Goal: Task Accomplishment & Management: Complete application form

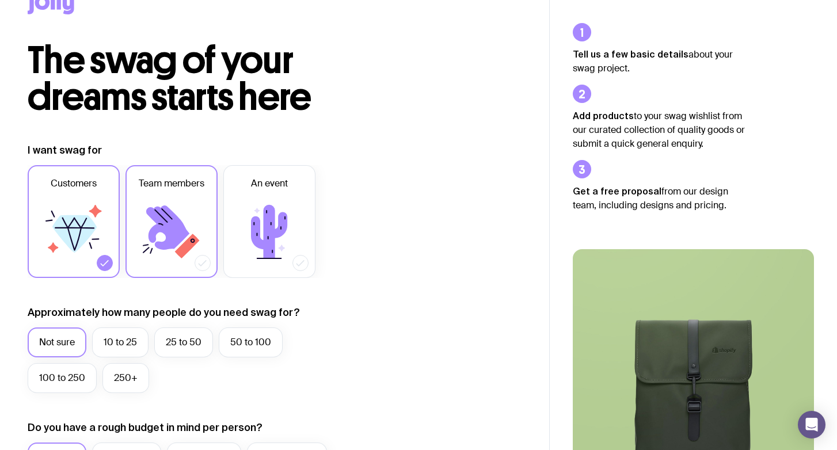
click at [205, 218] on label "Team members" at bounding box center [172, 221] width 92 height 113
click at [0, 0] on input "Team members" at bounding box center [0, 0] width 0 height 0
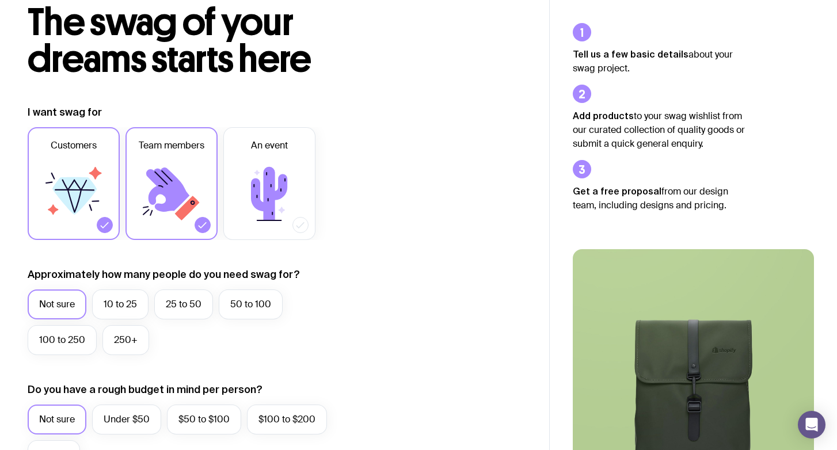
scroll to position [90, 0]
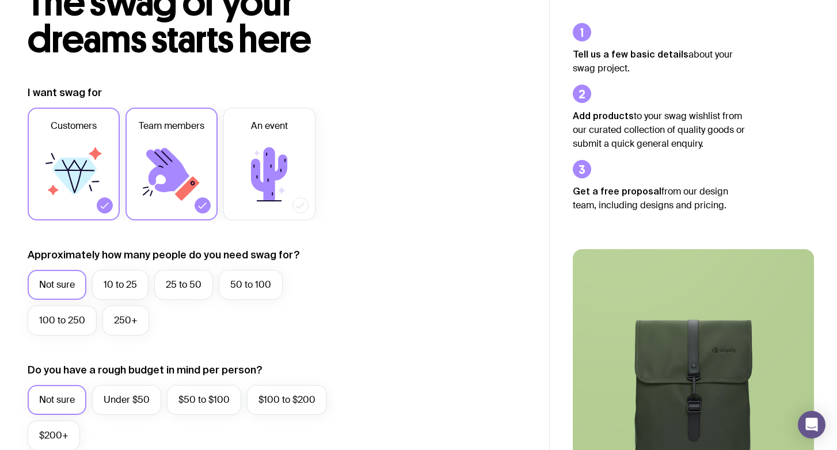
click at [79, 200] on icon at bounding box center [73, 174] width 69 height 69
click at [0, 0] on input "Customers" at bounding box center [0, 0] width 0 height 0
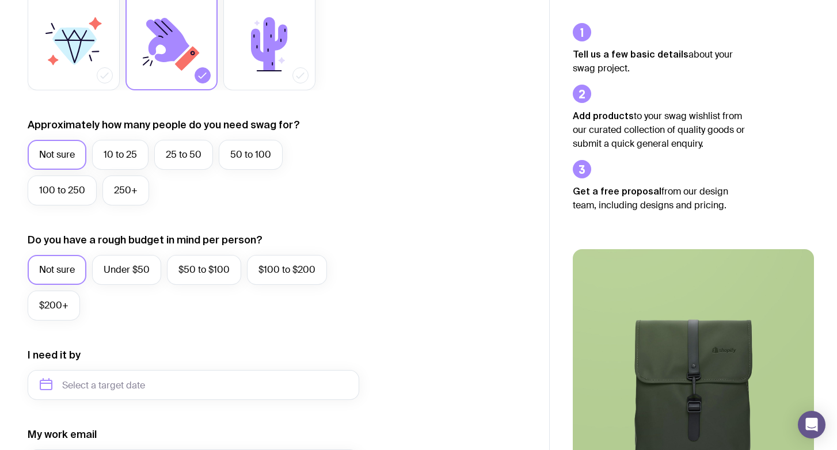
scroll to position [223, 0]
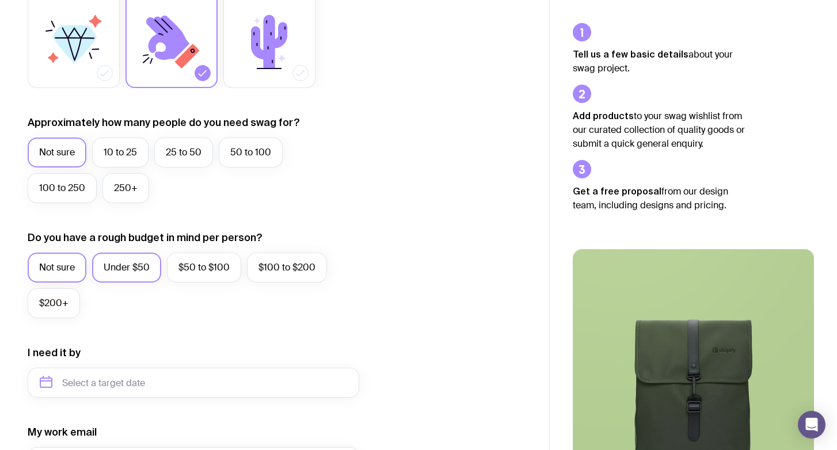
click at [146, 265] on label "Under $50" at bounding box center [126, 268] width 69 height 30
click at [0, 0] on input "Under $50" at bounding box center [0, 0] width 0 height 0
click at [198, 280] on label "$50 to $100" at bounding box center [204, 268] width 74 height 30
click at [0, 0] on input "$50 to $100" at bounding box center [0, 0] width 0 height 0
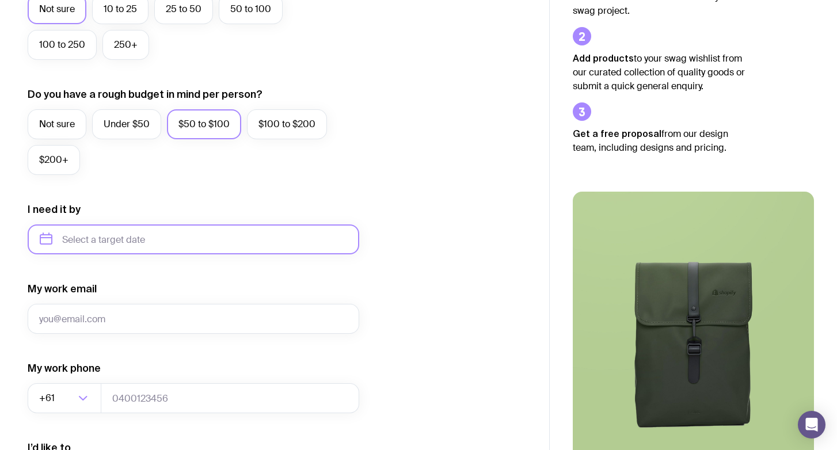
scroll to position [370, 0]
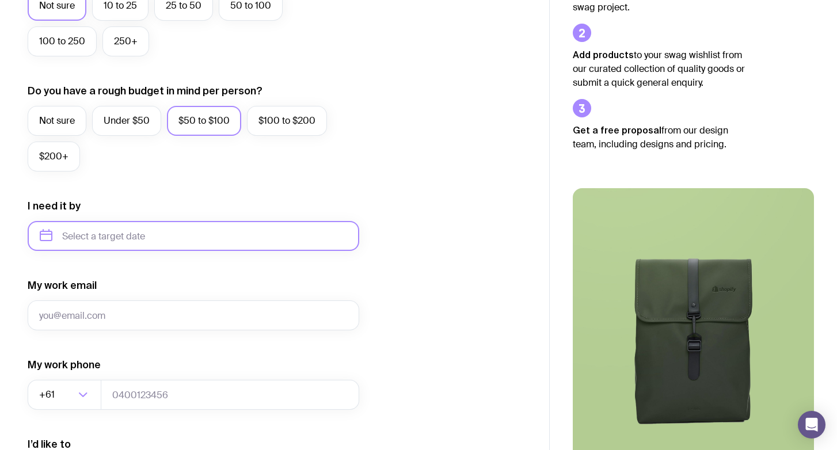
click at [129, 237] on input "text" at bounding box center [194, 236] width 332 height 30
click at [105, 384] on button "Nov" at bounding box center [101, 377] width 42 height 23
type input "[DATE]"
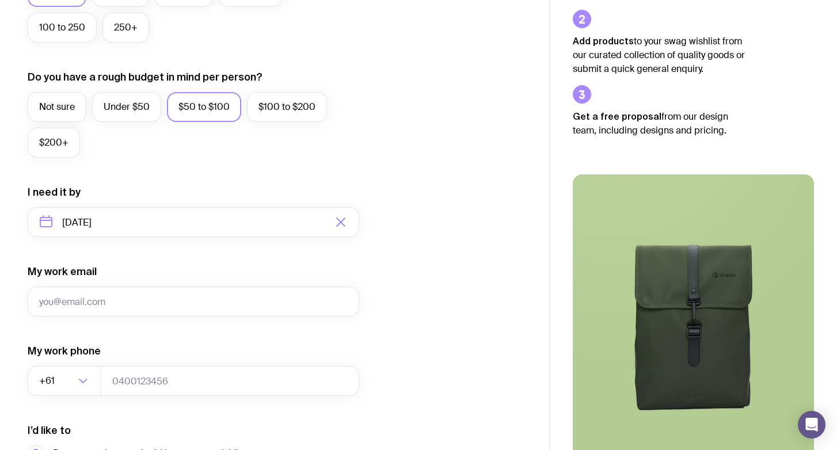
scroll to position [388, 0]
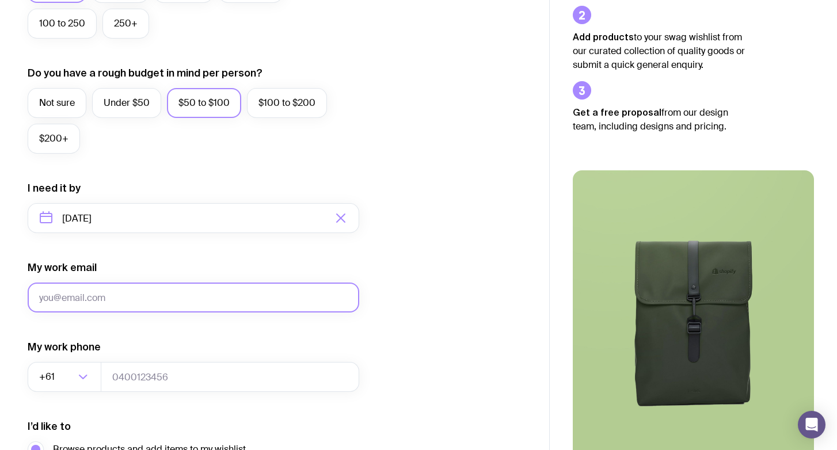
click at [151, 306] on input "My work email" at bounding box center [194, 298] width 332 height 30
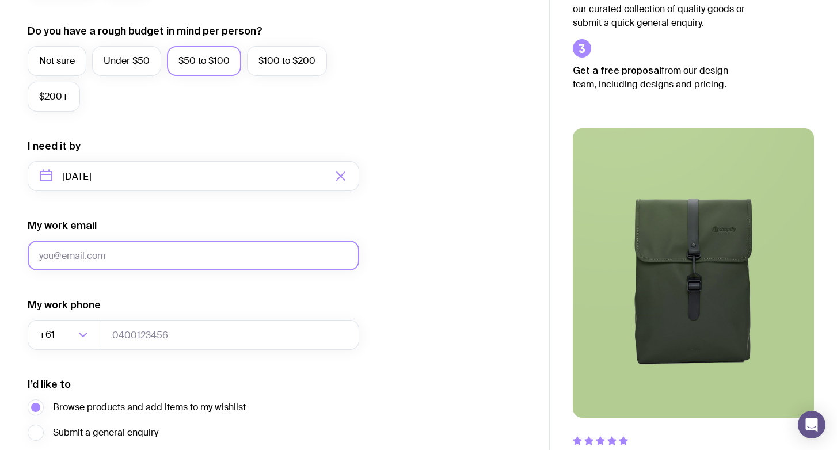
scroll to position [433, 0]
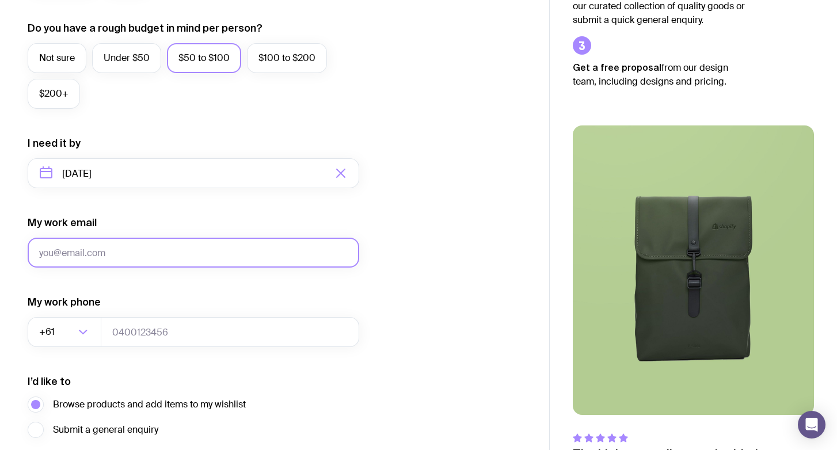
click at [99, 266] on input "My work email" at bounding box center [194, 253] width 332 height 30
type input "[EMAIL_ADDRESS][DOMAIN_NAME]"
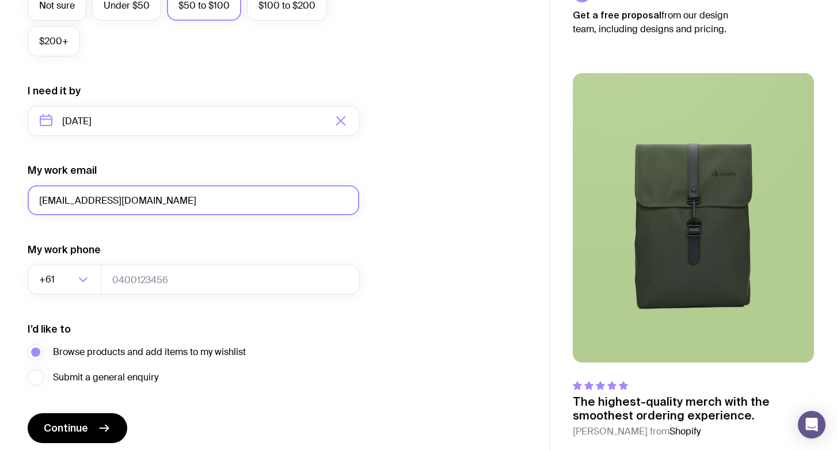
scroll to position [501, 0]
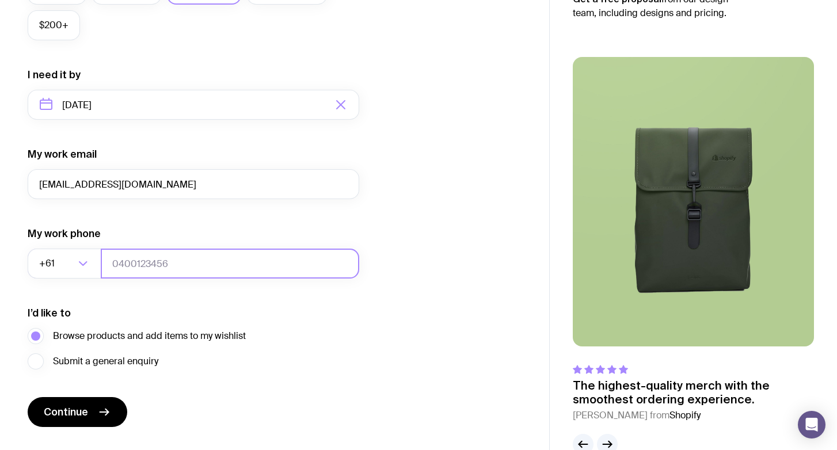
click at [151, 271] on input "tel" at bounding box center [230, 264] width 259 height 30
type input "0407015777"
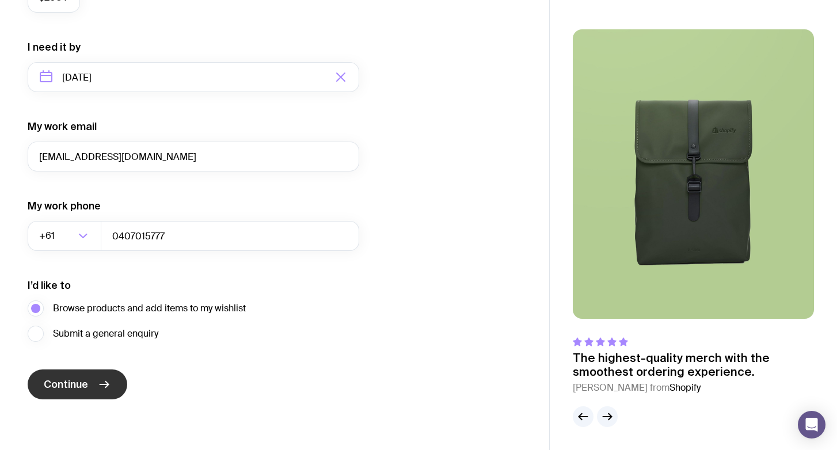
click at [71, 381] on span "Continue" at bounding box center [66, 385] width 44 height 14
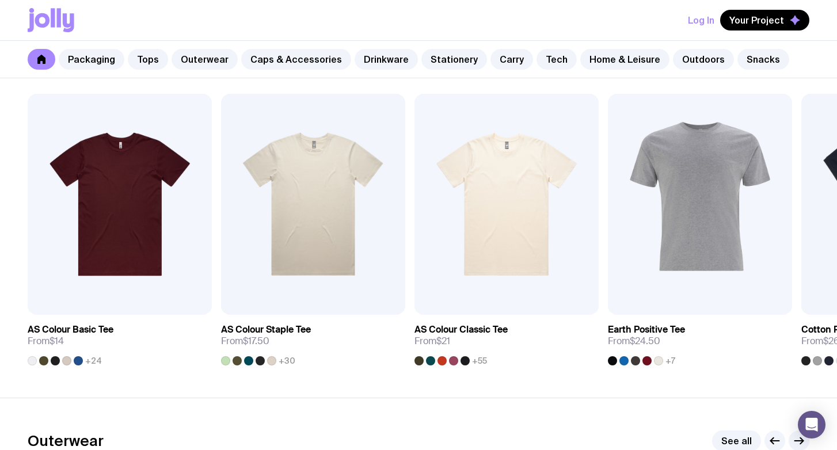
scroll to position [585, 0]
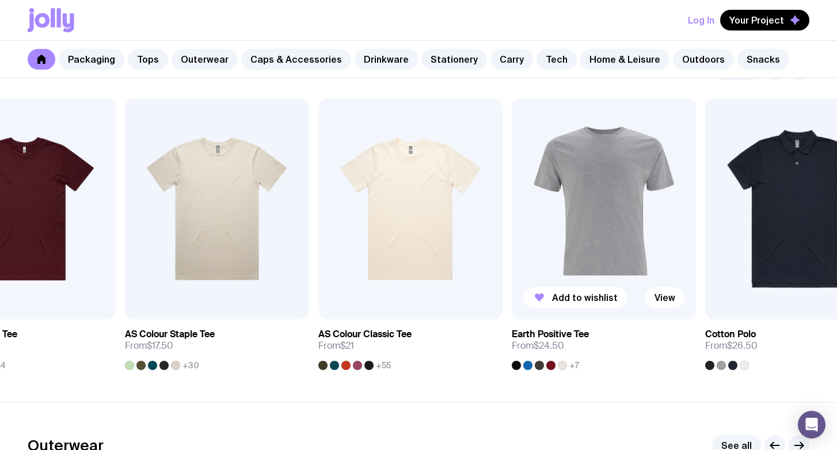
drag, startPoint x: 790, startPoint y: 202, endPoint x: 517, endPoint y: 213, distance: 272.7
click at [519, 213] on img at bounding box center [604, 208] width 184 height 221
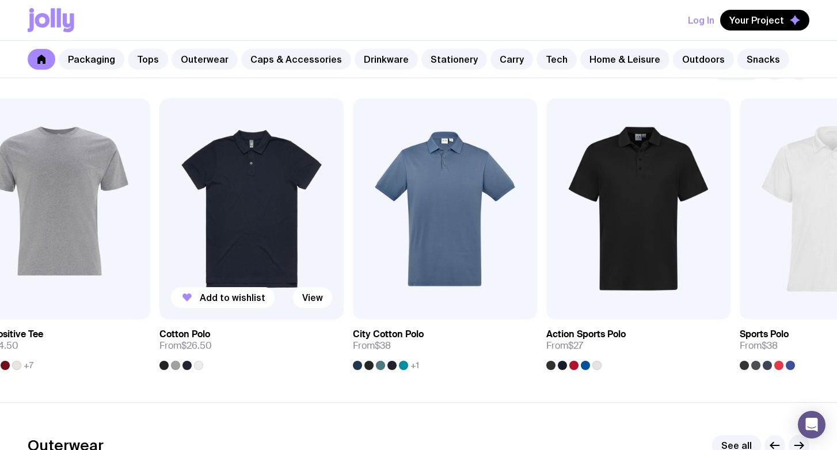
drag, startPoint x: 583, startPoint y: 223, endPoint x: 310, endPoint y: 233, distance: 272.6
click at [310, 233] on img at bounding box center [252, 208] width 184 height 221
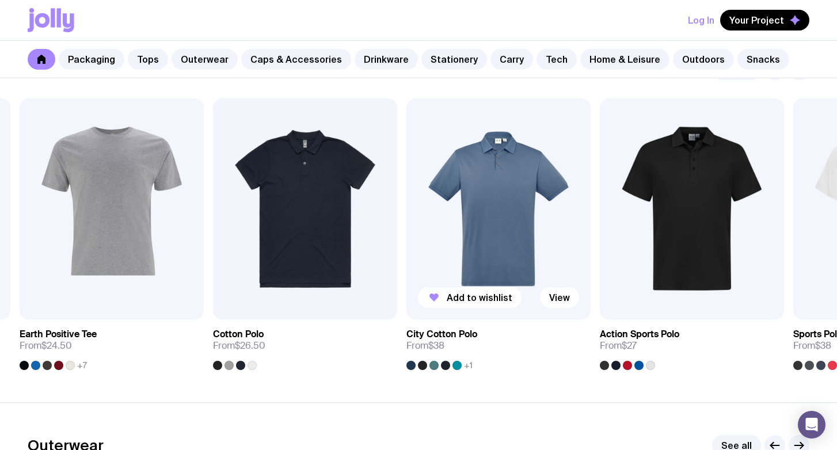
drag, startPoint x: 486, startPoint y: 238, endPoint x: 251, endPoint y: 238, distance: 235.0
click at [407, 238] on img at bounding box center [499, 208] width 184 height 221
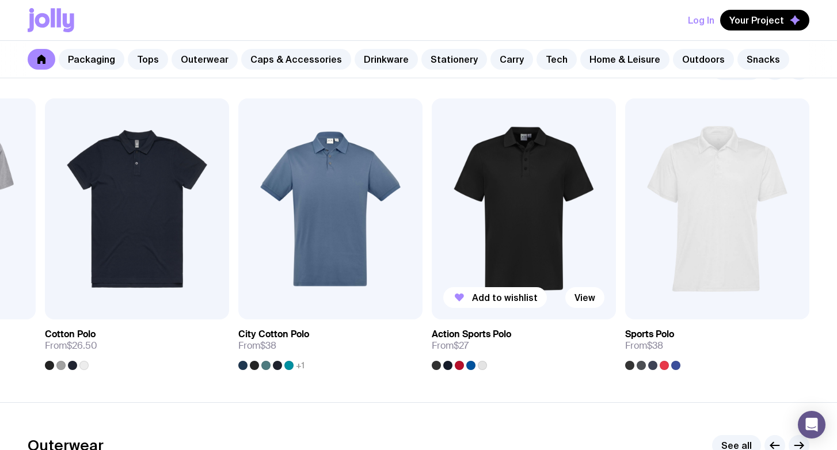
click at [501, 246] on img at bounding box center [524, 208] width 184 height 221
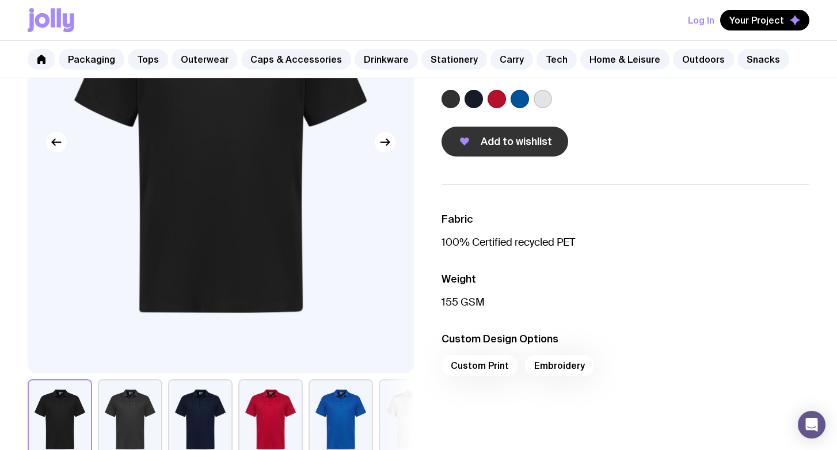
scroll to position [126, 0]
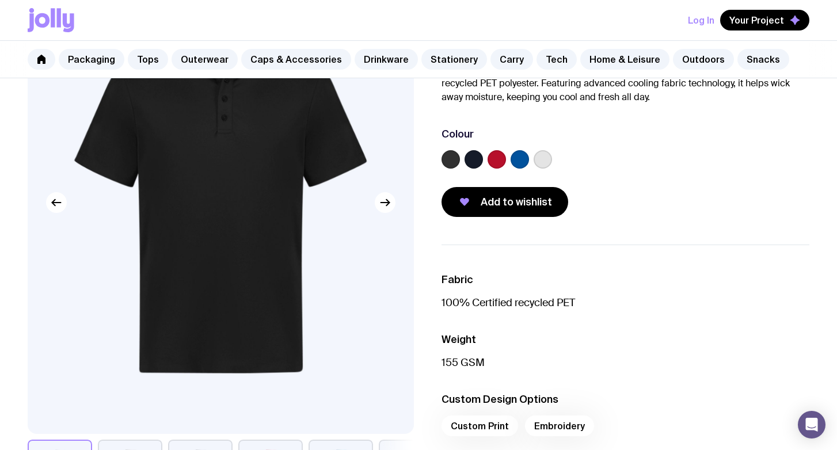
click at [480, 156] on label at bounding box center [474, 159] width 18 height 18
click at [0, 0] on input "radio" at bounding box center [0, 0] width 0 height 0
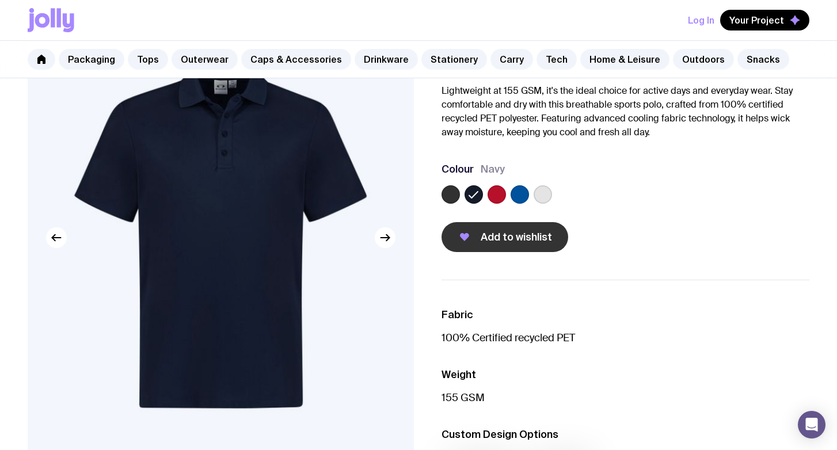
scroll to position [87, 0]
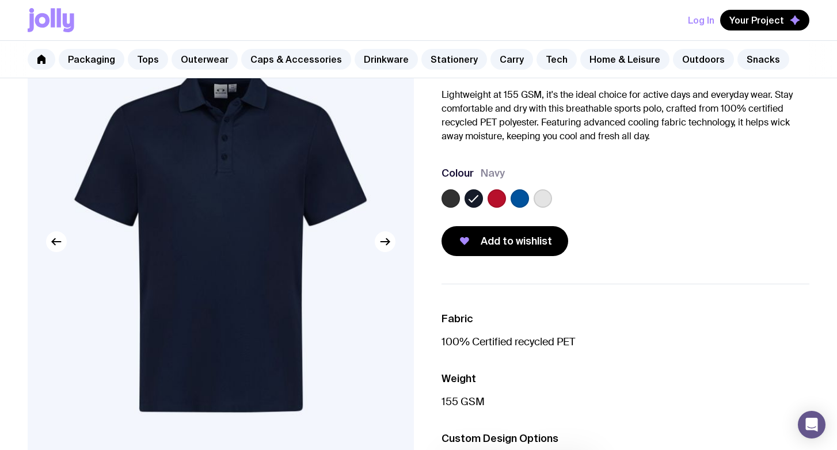
click at [441, 194] on div "Action Sports Polo From $27 Custom Design Included Lightweight at 155 GSM, it's…" at bounding box center [616, 133] width 386 height 247
click at [455, 201] on label at bounding box center [451, 198] width 18 height 18
click at [0, 0] on input "radio" at bounding box center [0, 0] width 0 height 0
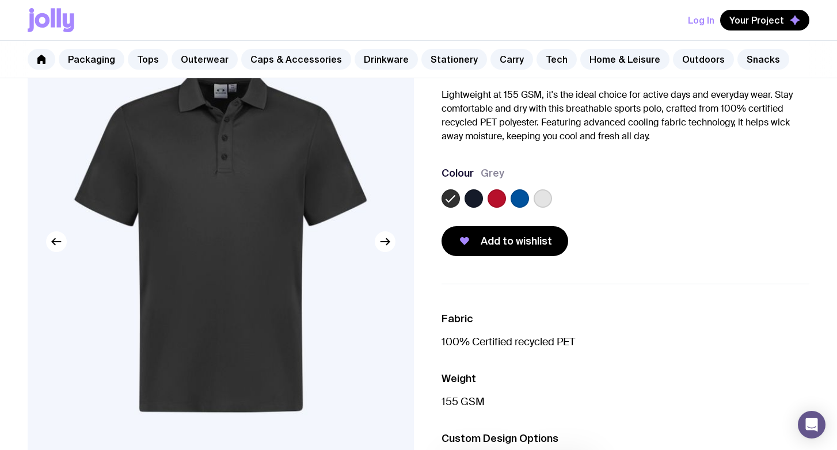
click at [551, 196] on label at bounding box center [543, 198] width 18 height 18
click at [0, 0] on input "radio" at bounding box center [0, 0] width 0 height 0
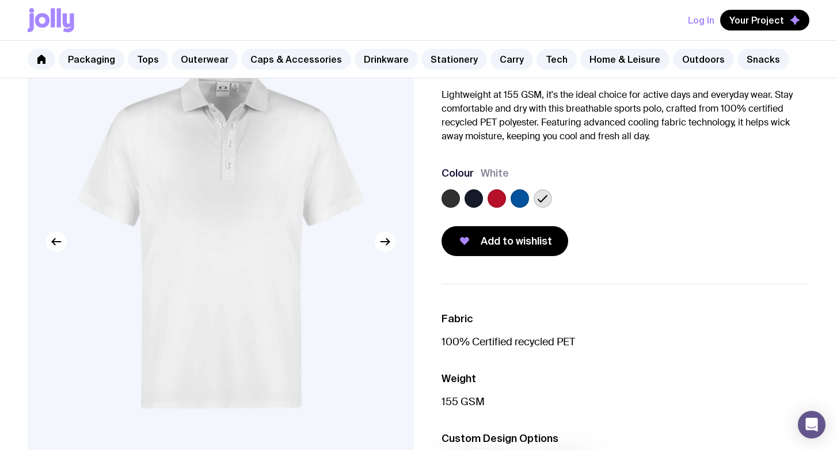
click at [448, 199] on label at bounding box center [451, 198] width 18 height 18
click at [0, 0] on input "radio" at bounding box center [0, 0] width 0 height 0
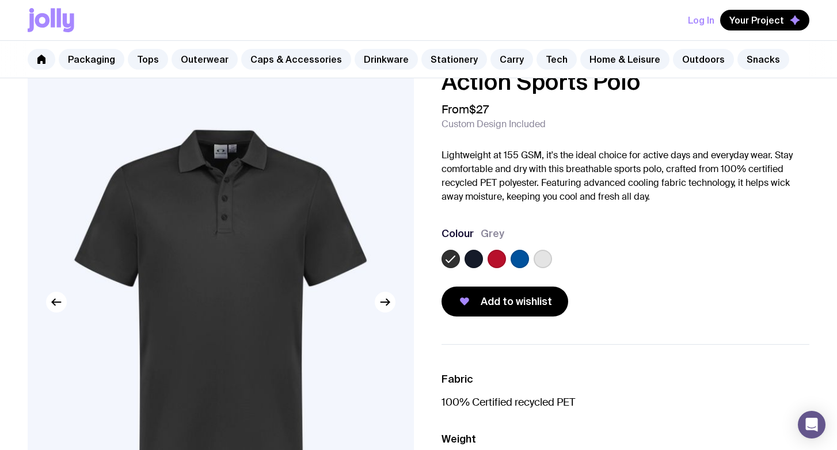
scroll to position [9, 0]
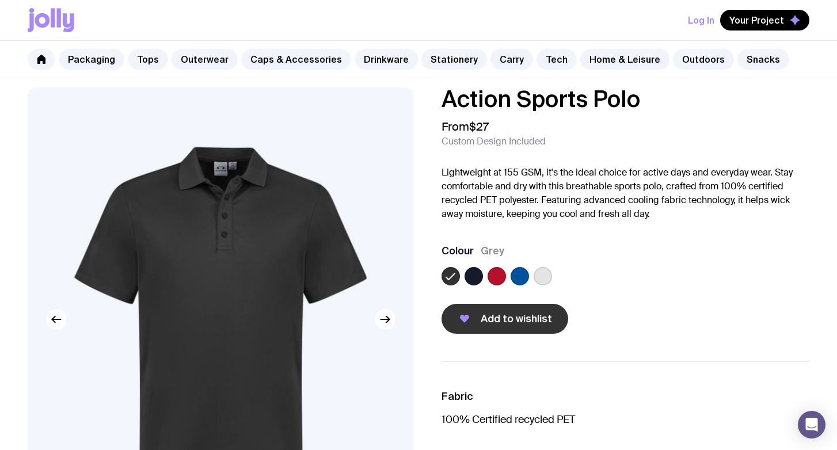
click at [514, 327] on button "Add to wishlist" at bounding box center [505, 319] width 127 height 30
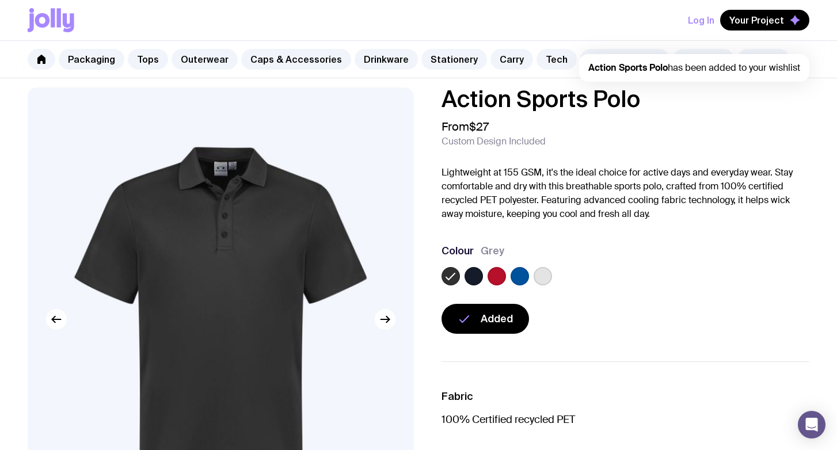
scroll to position [0, 0]
click at [752, 16] on span "Your Project" at bounding box center [757, 20] width 55 height 12
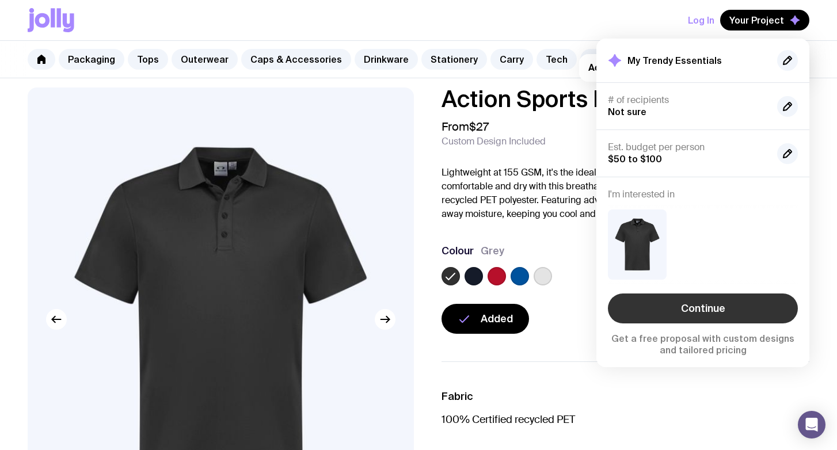
click at [701, 309] on link "Continue" at bounding box center [703, 309] width 190 height 30
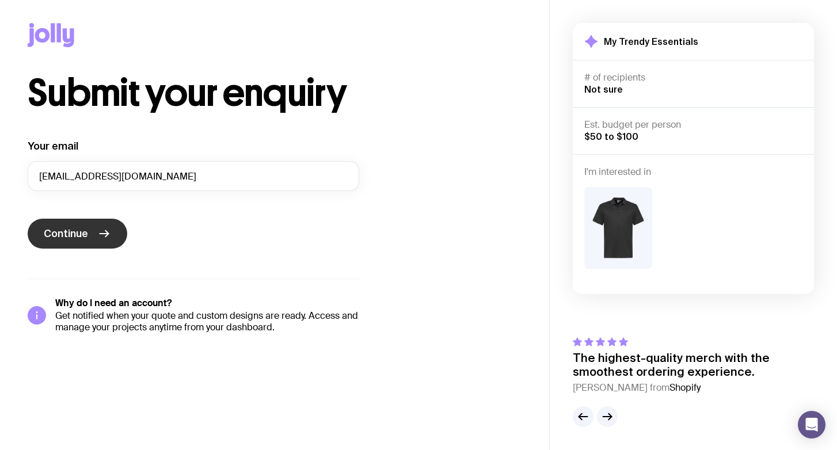
click at [71, 225] on button "Continue" at bounding box center [78, 234] width 100 height 30
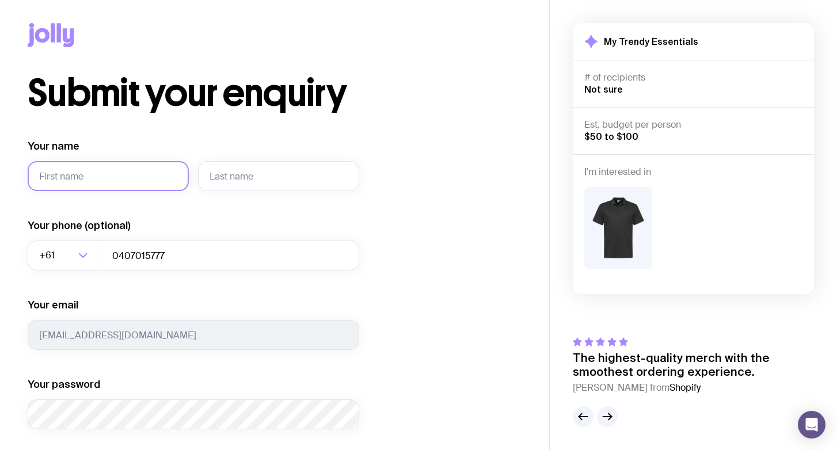
click at [90, 176] on input "Your name" at bounding box center [108, 176] width 161 height 30
type input "[PERSON_NAME]"
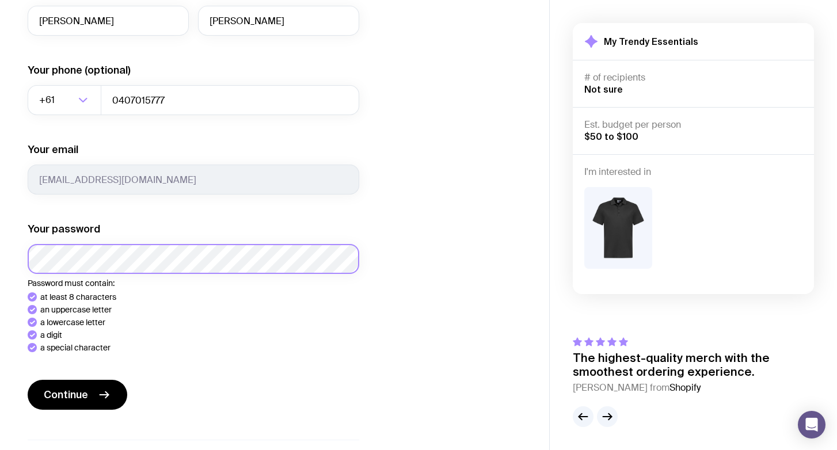
scroll to position [176, 0]
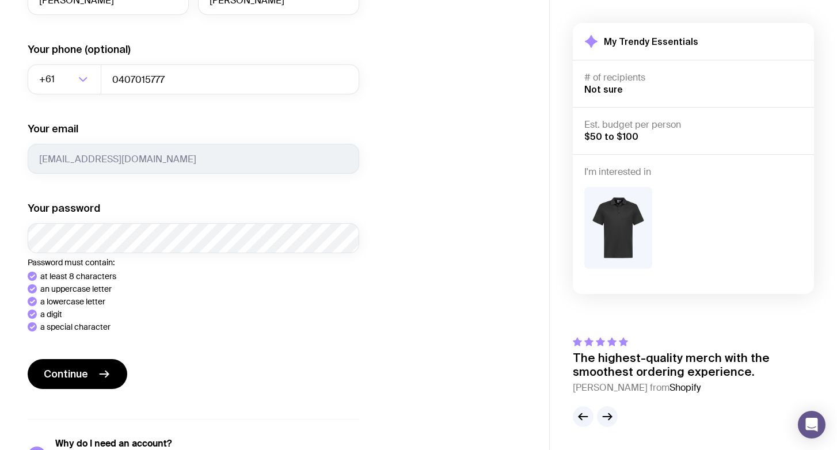
click at [74, 354] on div "Your name [PERSON_NAME] Your phone (optional) +61 Loading... 0407015777 Your em…" at bounding box center [194, 218] width 332 height 511
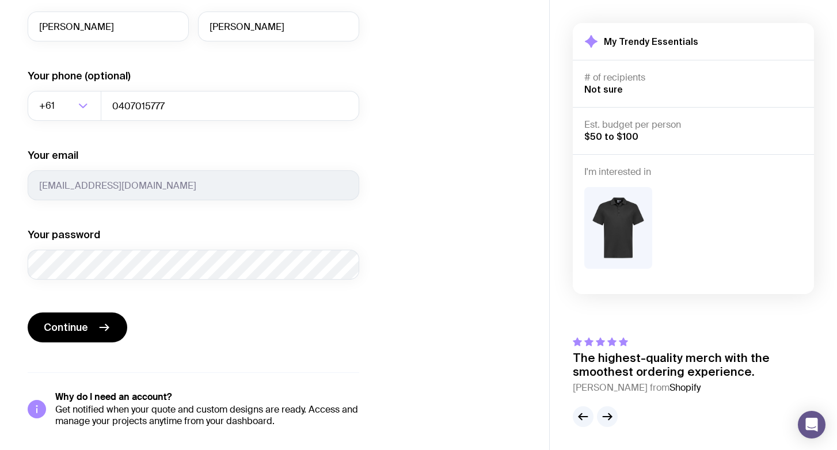
scroll to position [145, 0]
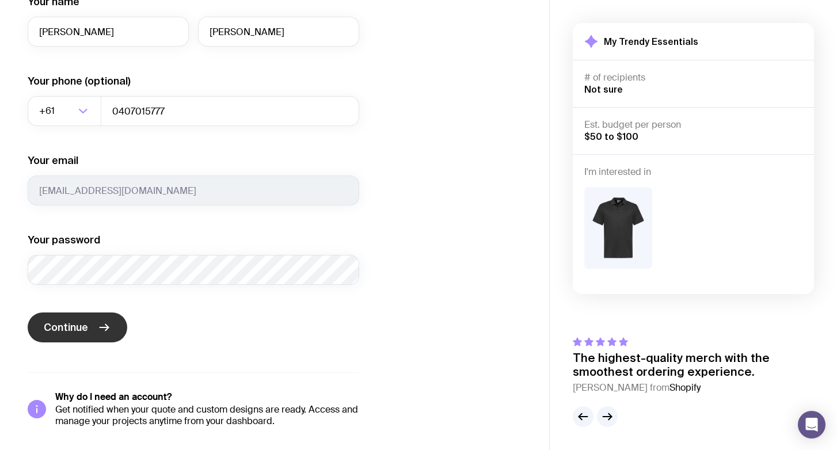
click at [73, 339] on button "Continue" at bounding box center [78, 328] width 100 height 30
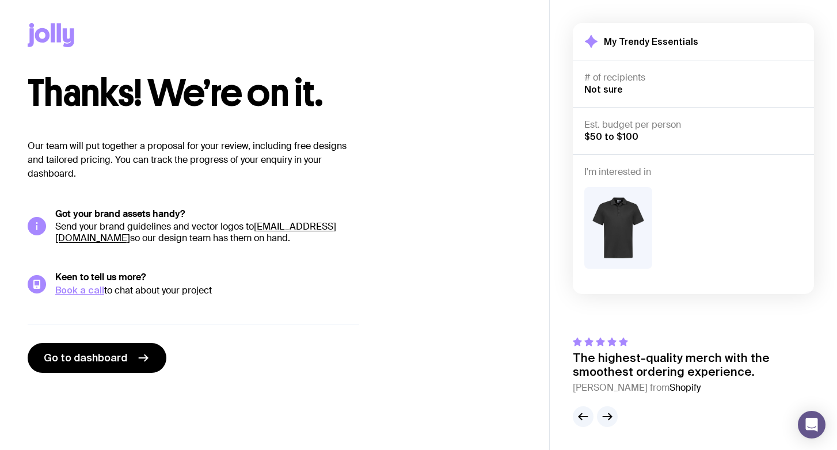
scroll to position [0, 0]
click at [88, 359] on span "Go to dashboard" at bounding box center [86, 358] width 84 height 14
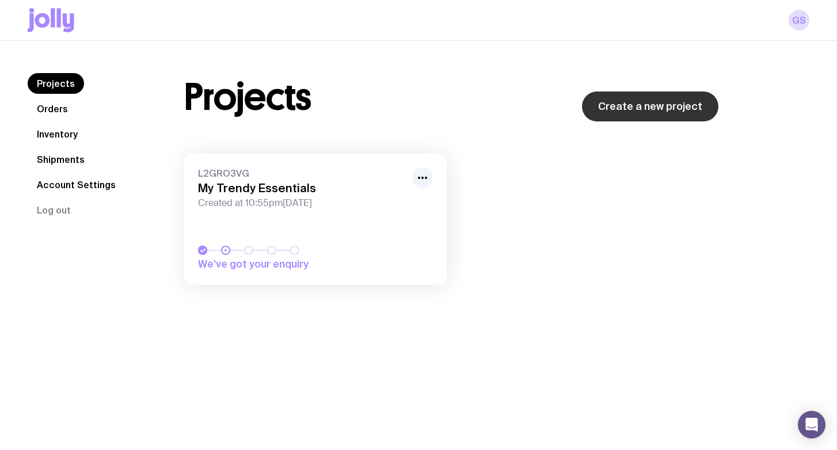
click at [639, 116] on link "Create a new project" at bounding box center [650, 107] width 137 height 30
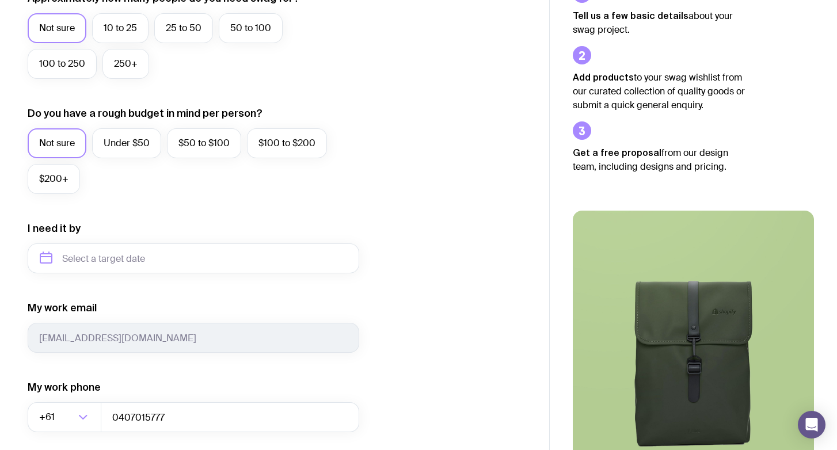
scroll to position [301, 0]
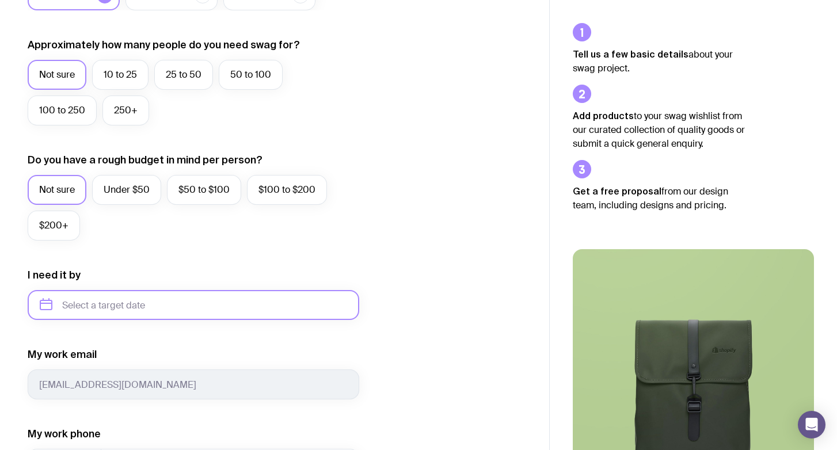
click at [127, 309] on input "text" at bounding box center [194, 305] width 332 height 30
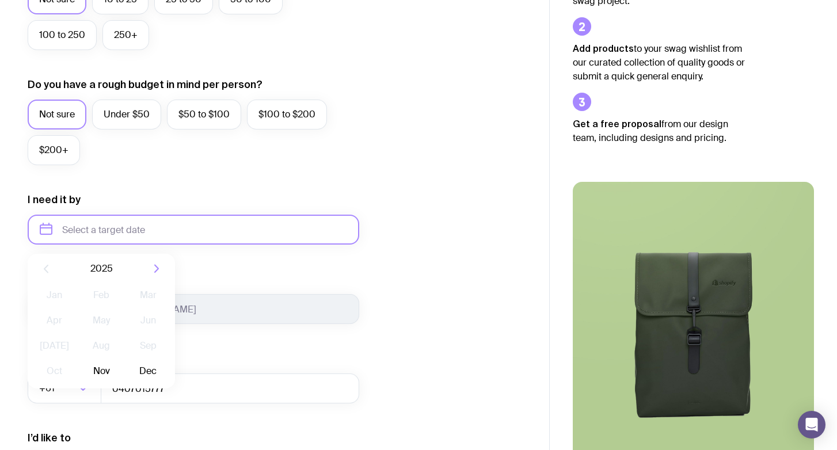
scroll to position [390, 0]
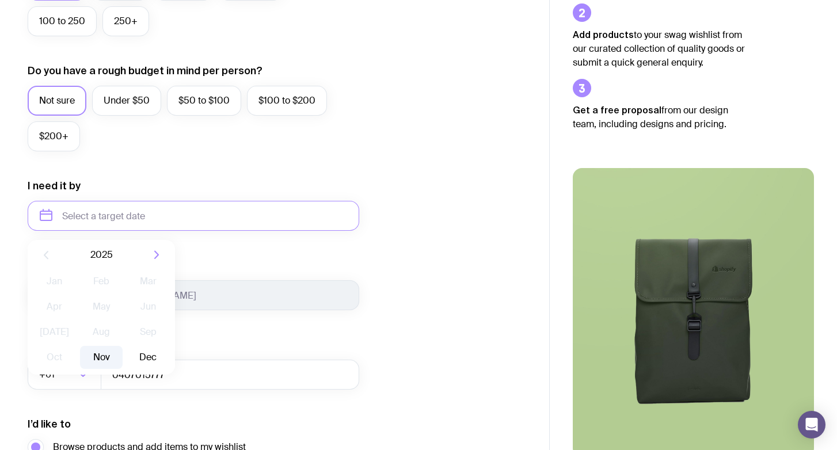
click at [88, 359] on button "Nov" at bounding box center [101, 357] width 42 height 23
type input "[DATE]"
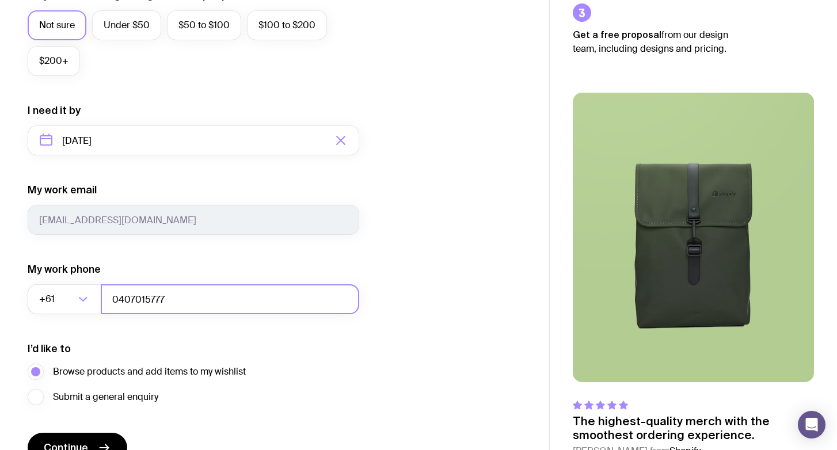
scroll to position [529, 0]
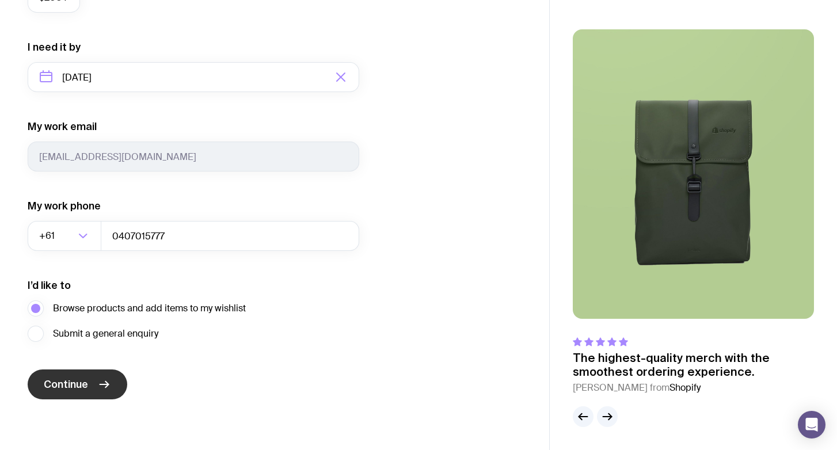
click at [72, 377] on button "Continue" at bounding box center [78, 385] width 100 height 30
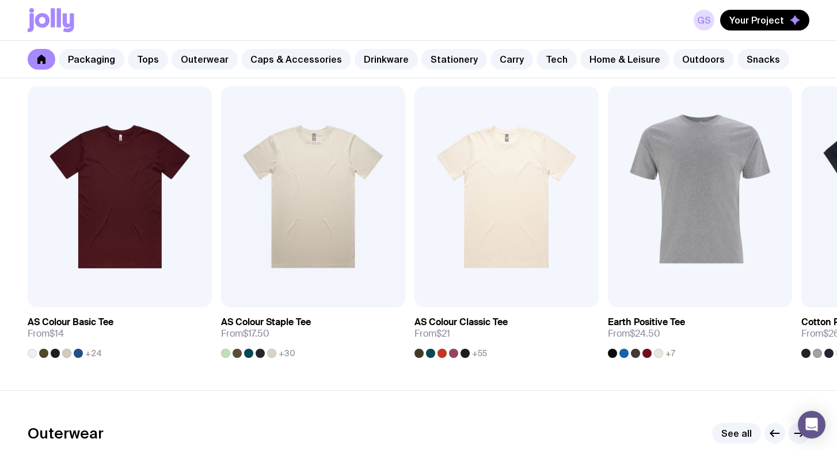
scroll to position [596, 0]
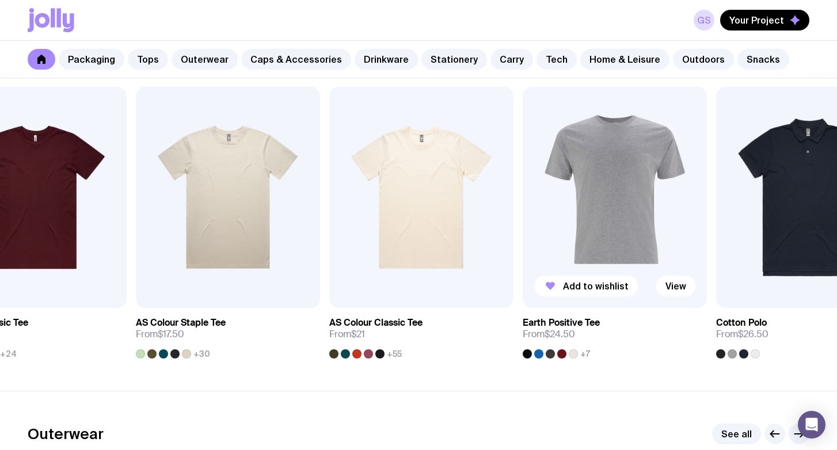
drag, startPoint x: 731, startPoint y: 242, endPoint x: 498, endPoint y: 238, distance: 233.3
click at [523, 238] on img at bounding box center [615, 197] width 184 height 221
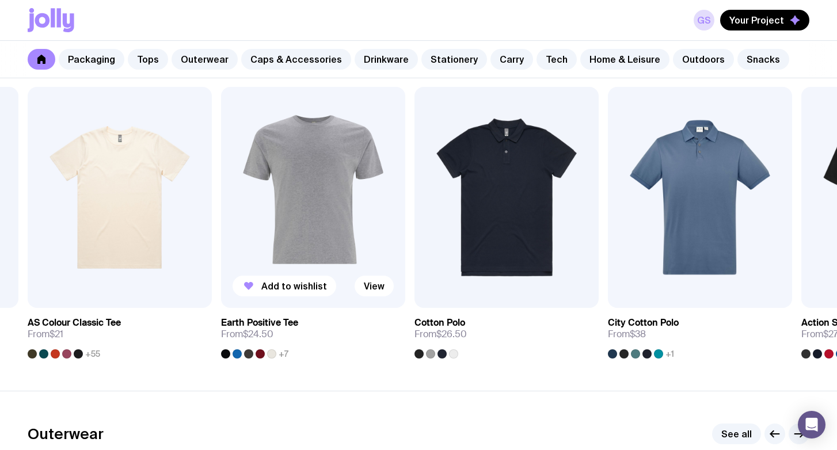
drag, startPoint x: 328, startPoint y: 211, endPoint x: 290, endPoint y: 211, distance: 38.0
click at [290, 211] on img at bounding box center [313, 197] width 184 height 221
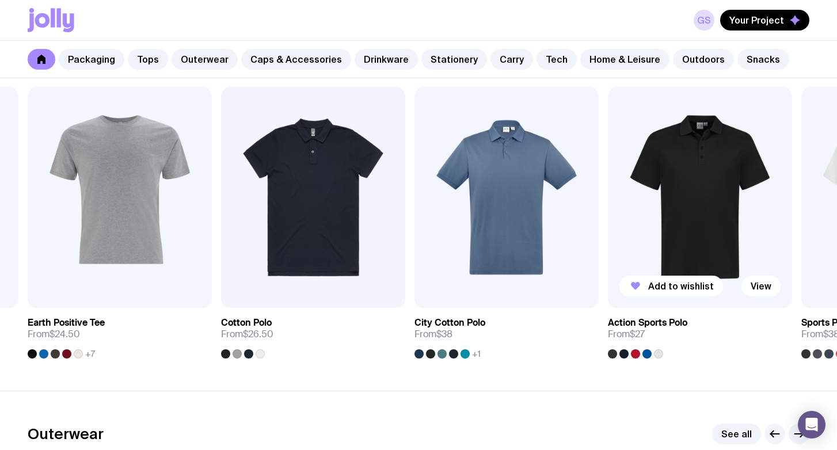
click at [685, 179] on img at bounding box center [700, 197] width 184 height 221
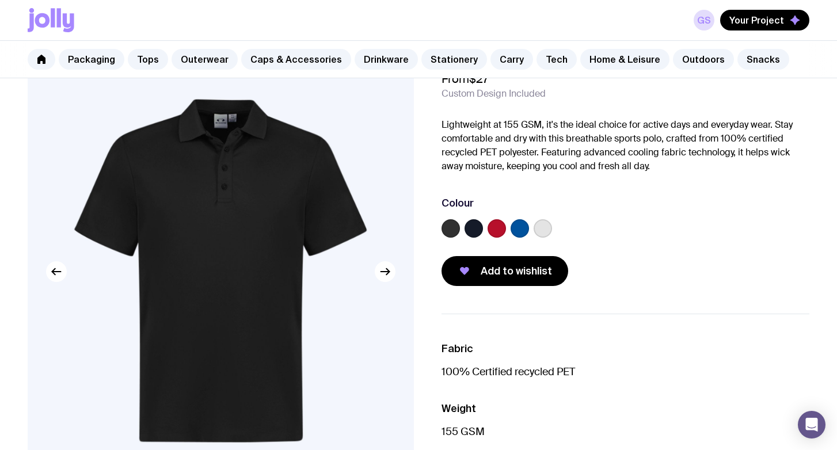
scroll to position [72, 0]
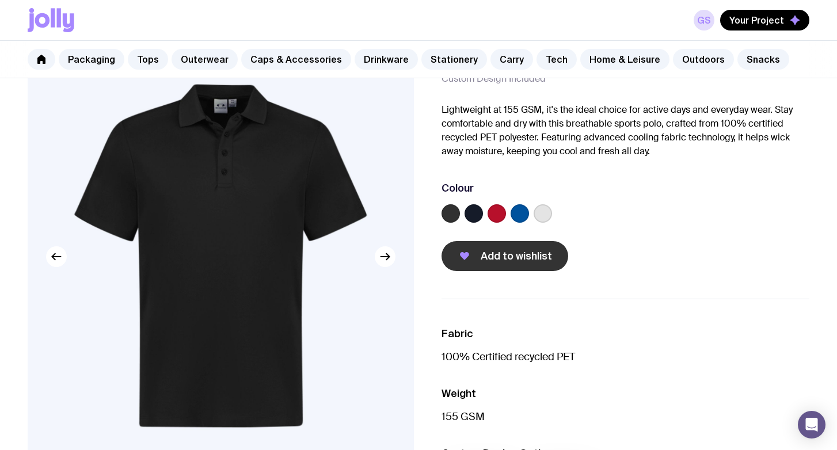
click at [535, 261] on span "Add to wishlist" at bounding box center [516, 256] width 71 height 14
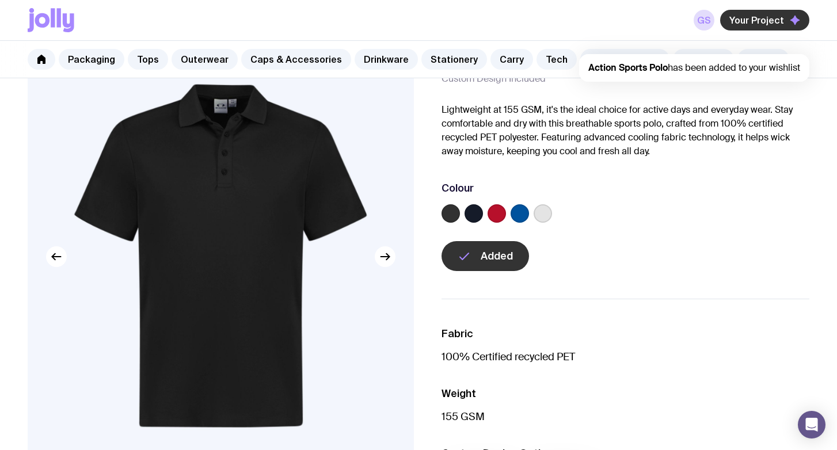
click at [765, 21] on span "Your Project" at bounding box center [757, 20] width 55 height 12
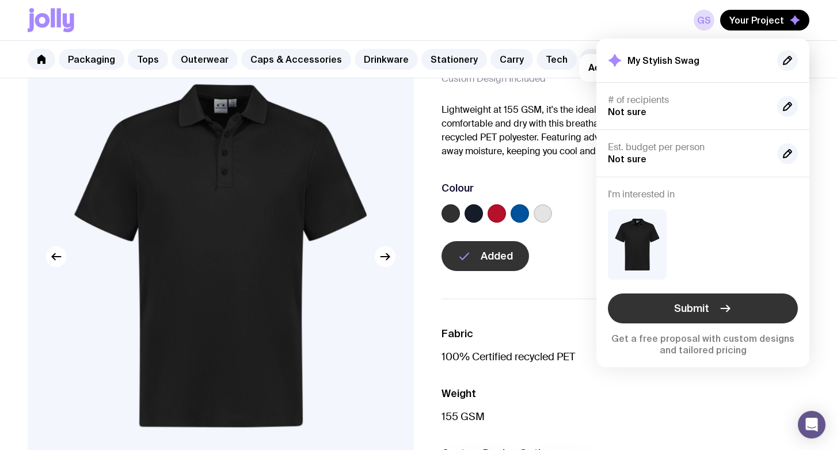
click at [699, 306] on span "Submit" at bounding box center [691, 309] width 35 height 14
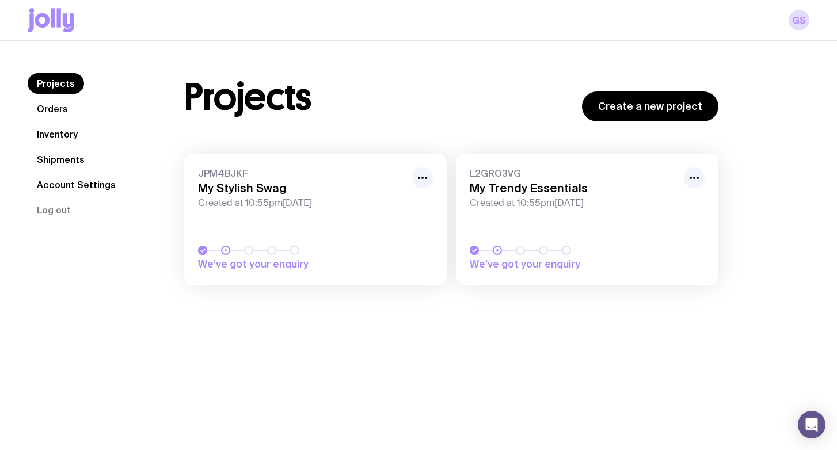
click at [532, 232] on link "L2GRO3VG My Trendy Essentials Created at 10:55pm[DATE] We’ve got your enquiry" at bounding box center [587, 219] width 263 height 131
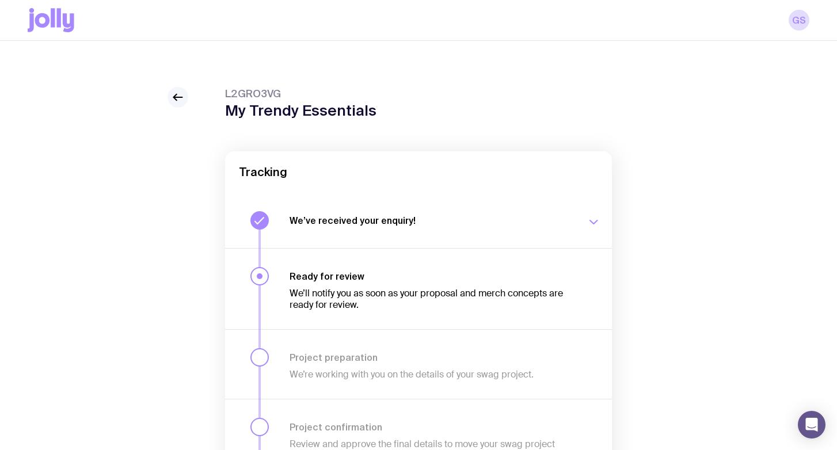
click at [175, 101] on icon at bounding box center [178, 97] width 14 height 14
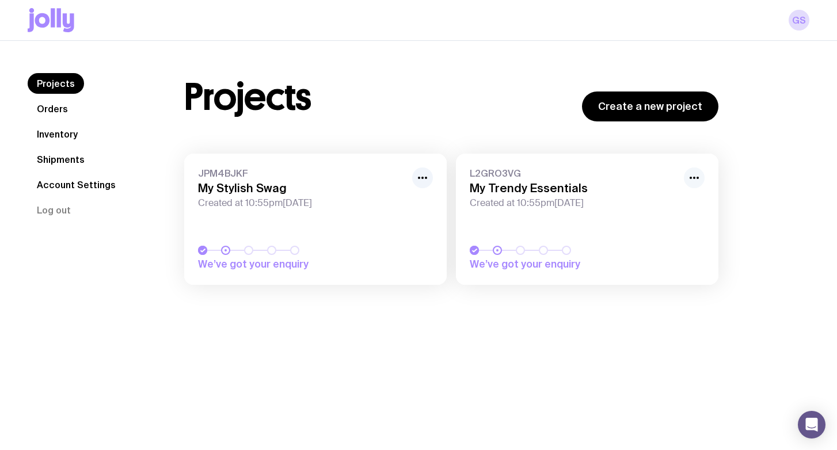
click at [692, 181] on icon "button" at bounding box center [695, 178] width 14 height 14
click at [435, 57] on div "Projects Orders Inventory Shipments Account Settings Log out Projects Orders In…" at bounding box center [418, 185] width 837 height 288
click at [51, 108] on link "Orders" at bounding box center [53, 108] width 50 height 21
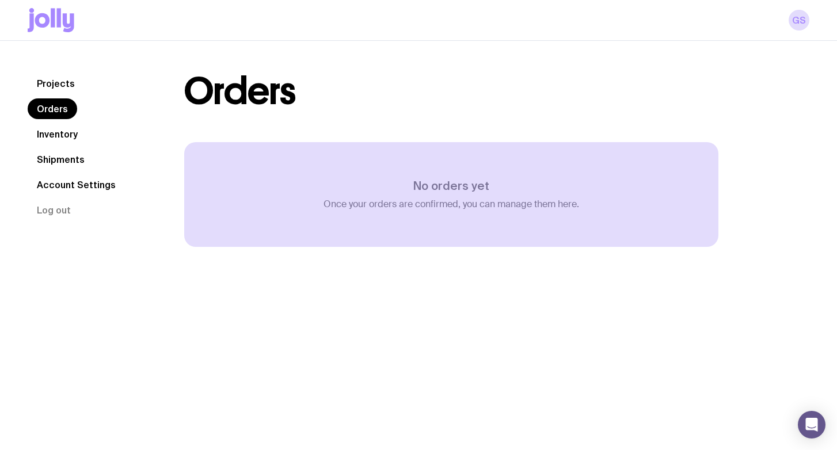
click at [60, 128] on link "Inventory" at bounding box center [57, 134] width 59 height 21
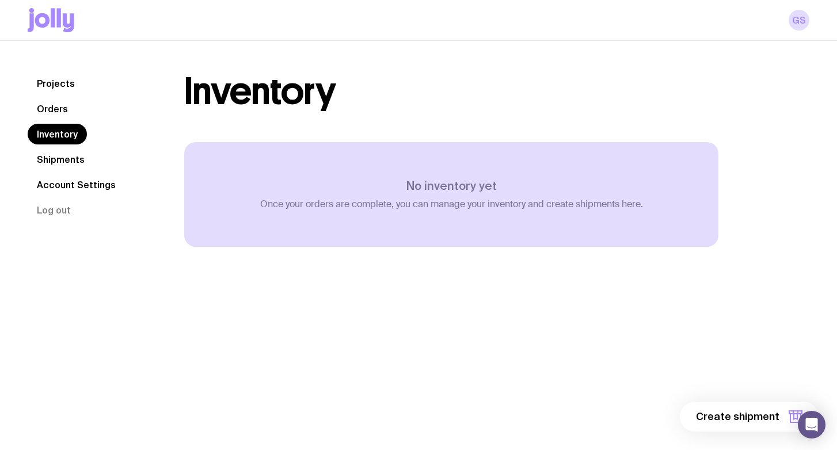
click at [82, 170] on nav "Projects Orders Inventory Shipments Account Settings Log out" at bounding box center [92, 146] width 129 height 147
click at [35, 13] on icon at bounding box center [51, 20] width 47 height 24
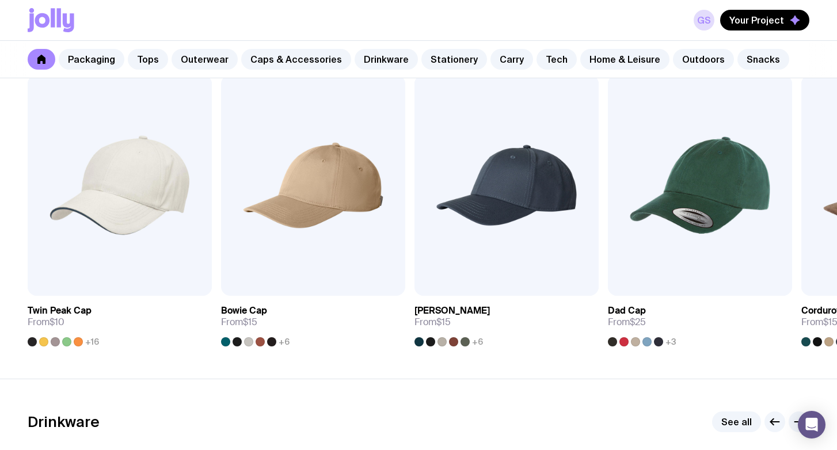
scroll to position [1360, 0]
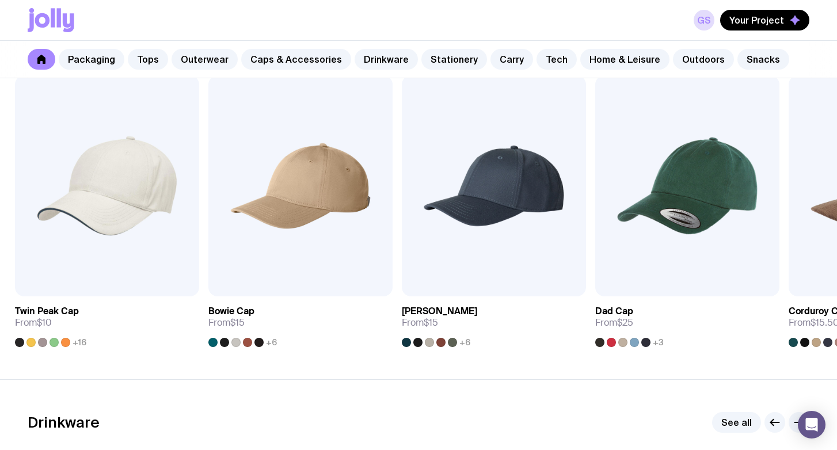
drag, startPoint x: 812, startPoint y: 192, endPoint x: 629, endPoint y: 197, distance: 182.6
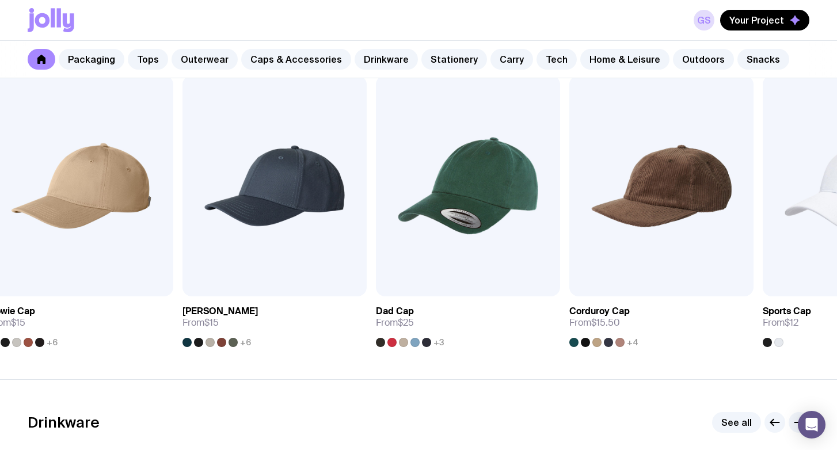
drag, startPoint x: 596, startPoint y: 198, endPoint x: 363, endPoint y: 210, distance: 232.4
click at [570, 206] on img at bounding box center [662, 185] width 184 height 221
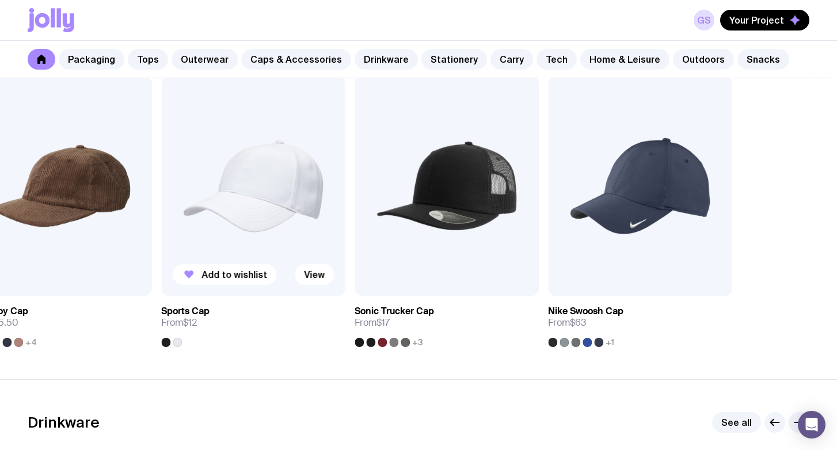
drag, startPoint x: 501, startPoint y: 229, endPoint x: 219, endPoint y: 217, distance: 282.5
click at [220, 217] on img at bounding box center [253, 185] width 184 height 221
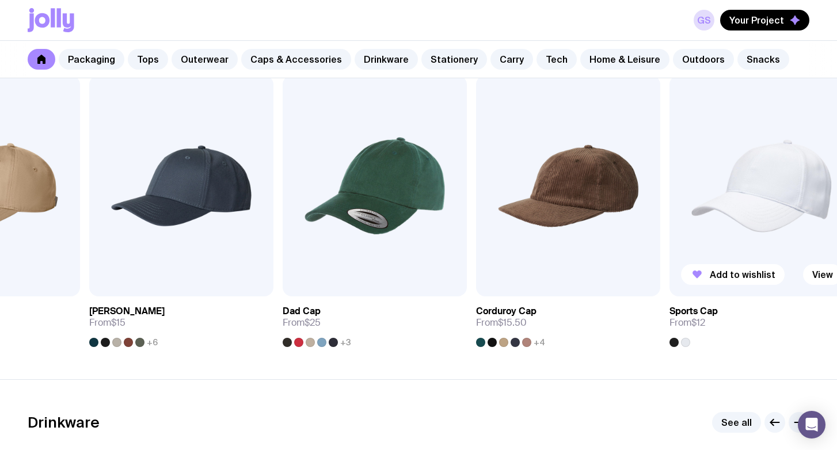
drag, startPoint x: 219, startPoint y: 217, endPoint x: 650, endPoint y: 327, distance: 445.2
click at [650, 327] on div "Add to wishlist View Corduroy Cap From $15.50 +4" at bounding box center [568, 211] width 184 height 272
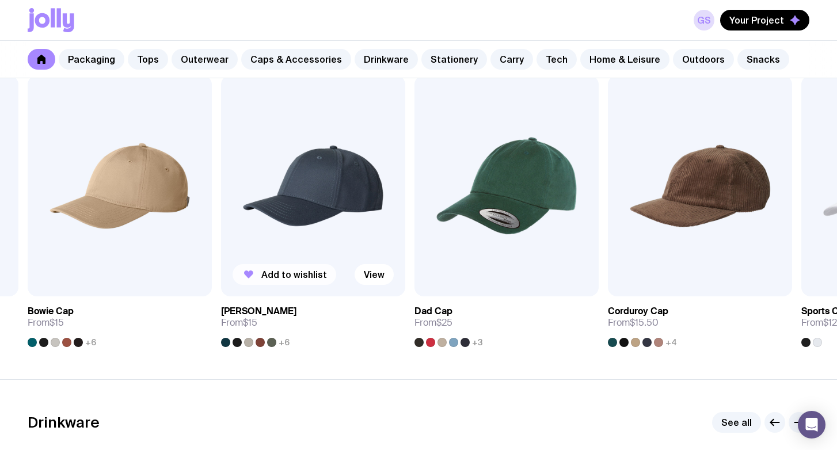
click at [289, 278] on span "Add to wishlist" at bounding box center [294, 275] width 66 height 12
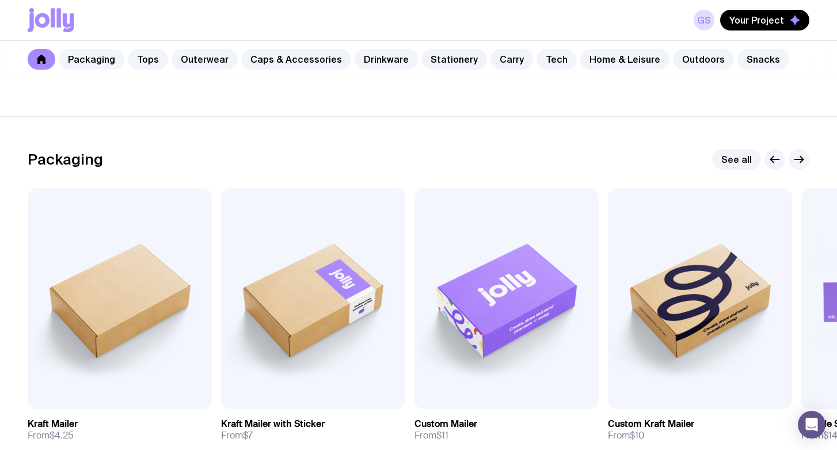
scroll to position [0, 0]
